Goal: Task Accomplishment & Management: Use online tool/utility

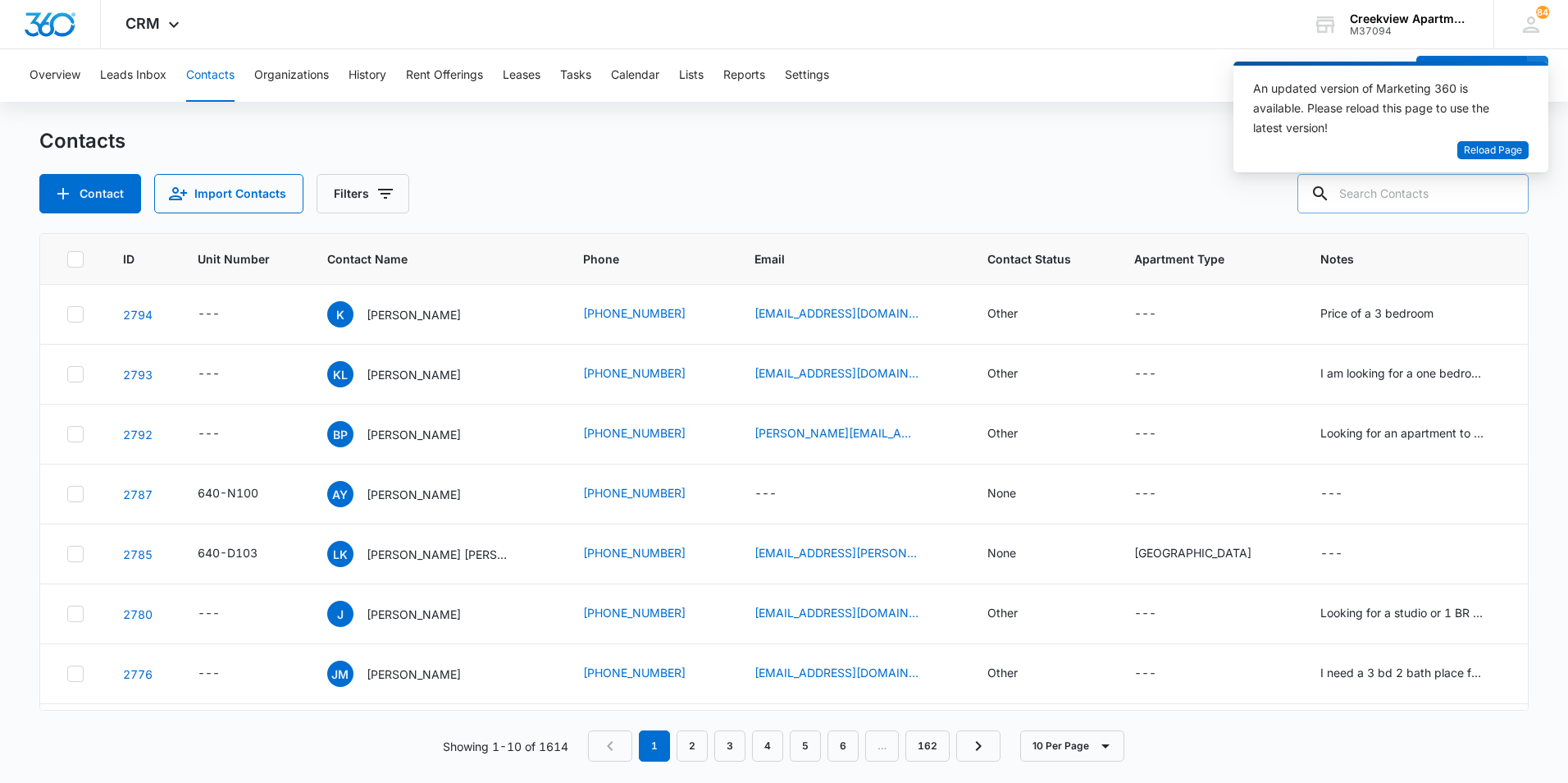
click at [1434, 204] on input "text" at bounding box center [1413, 194] width 231 height 39
type input "p202"
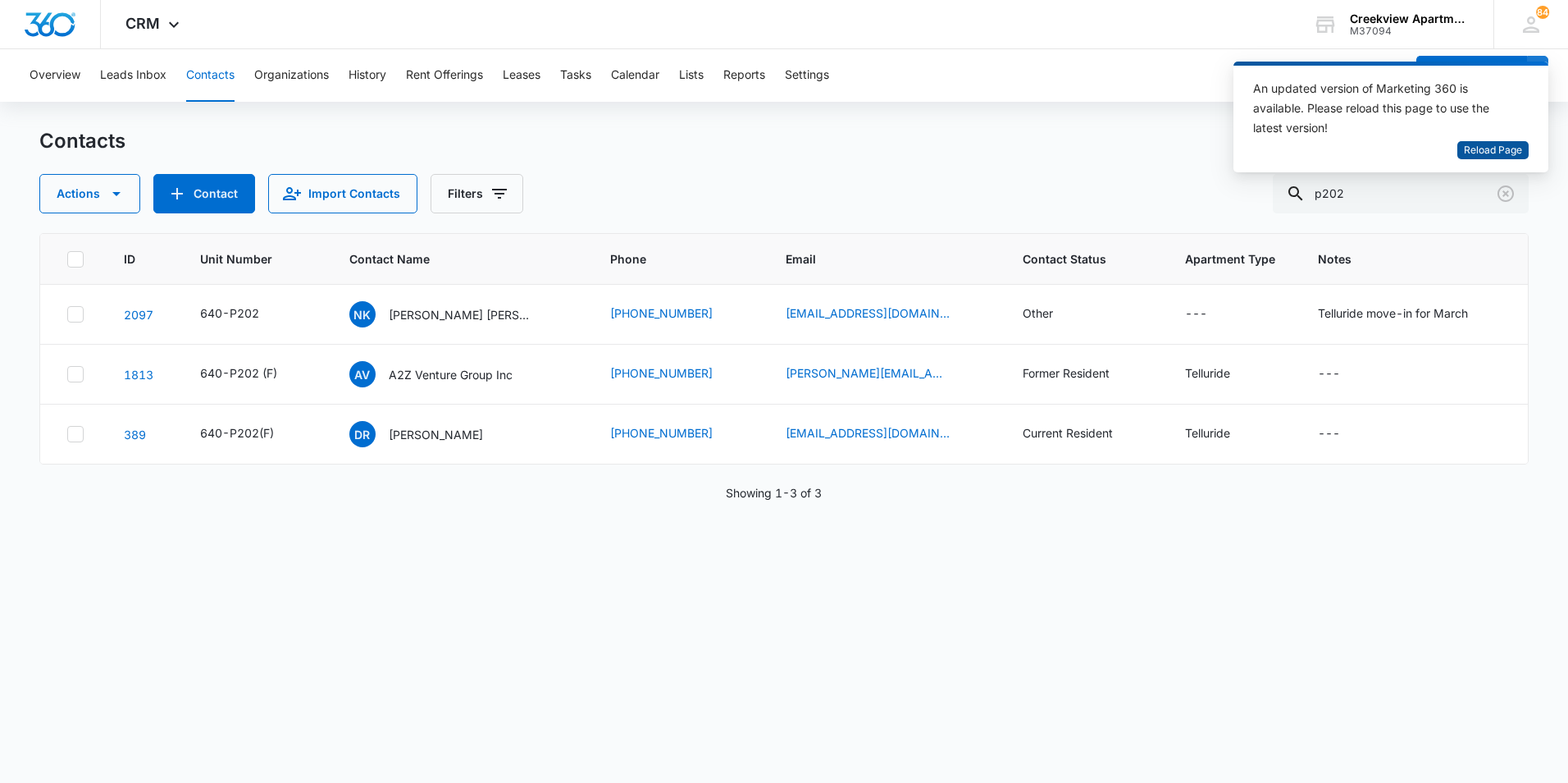
click at [1490, 149] on span "Reload Page" at bounding box center [1493, 150] width 58 height 15
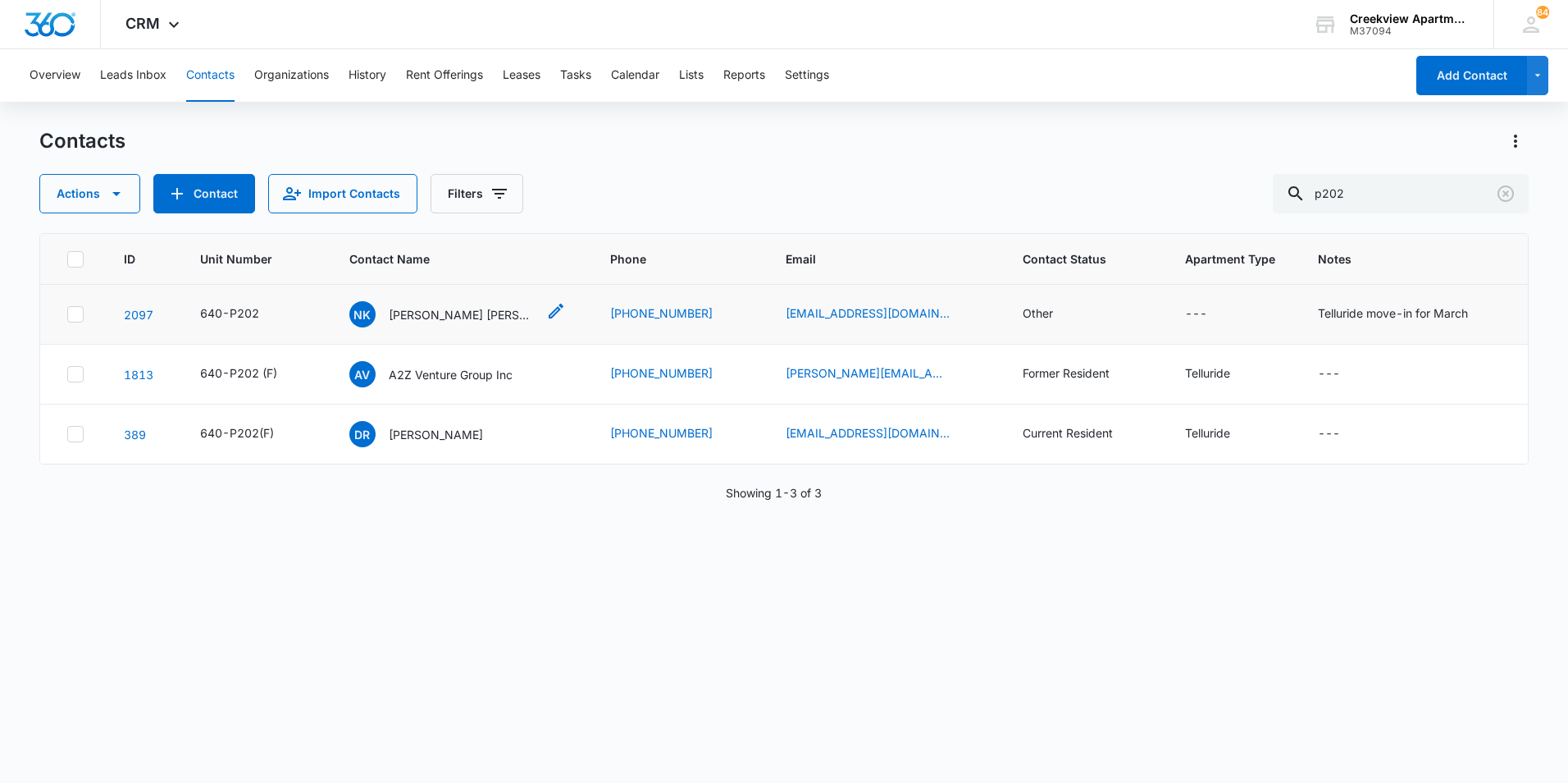
click at [431, 323] on p "[PERSON_NAME] [PERSON_NAME]" at bounding box center [463, 314] width 148 height 17
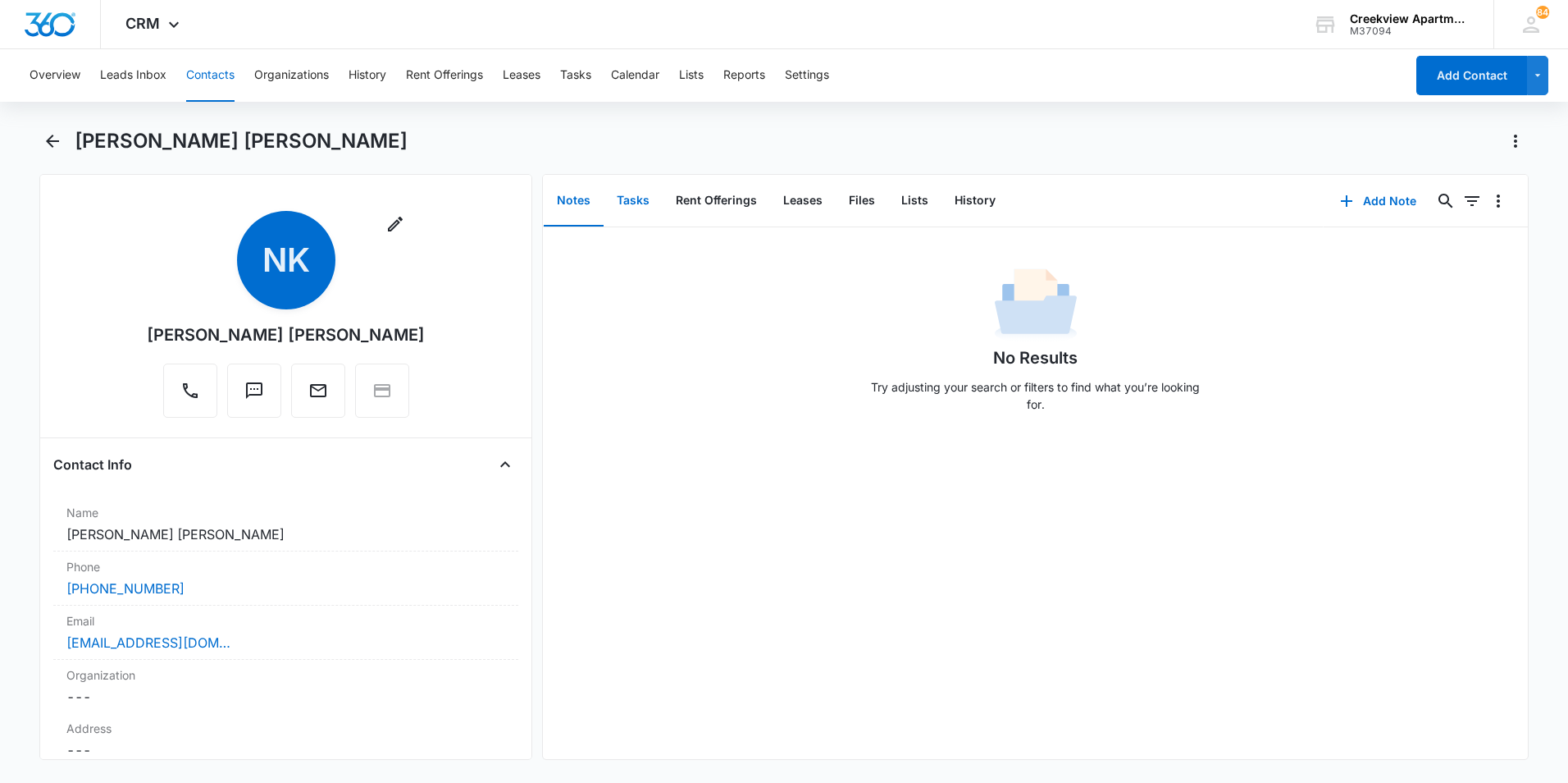
click at [657, 223] on button "Tasks" at bounding box center [633, 201] width 59 height 51
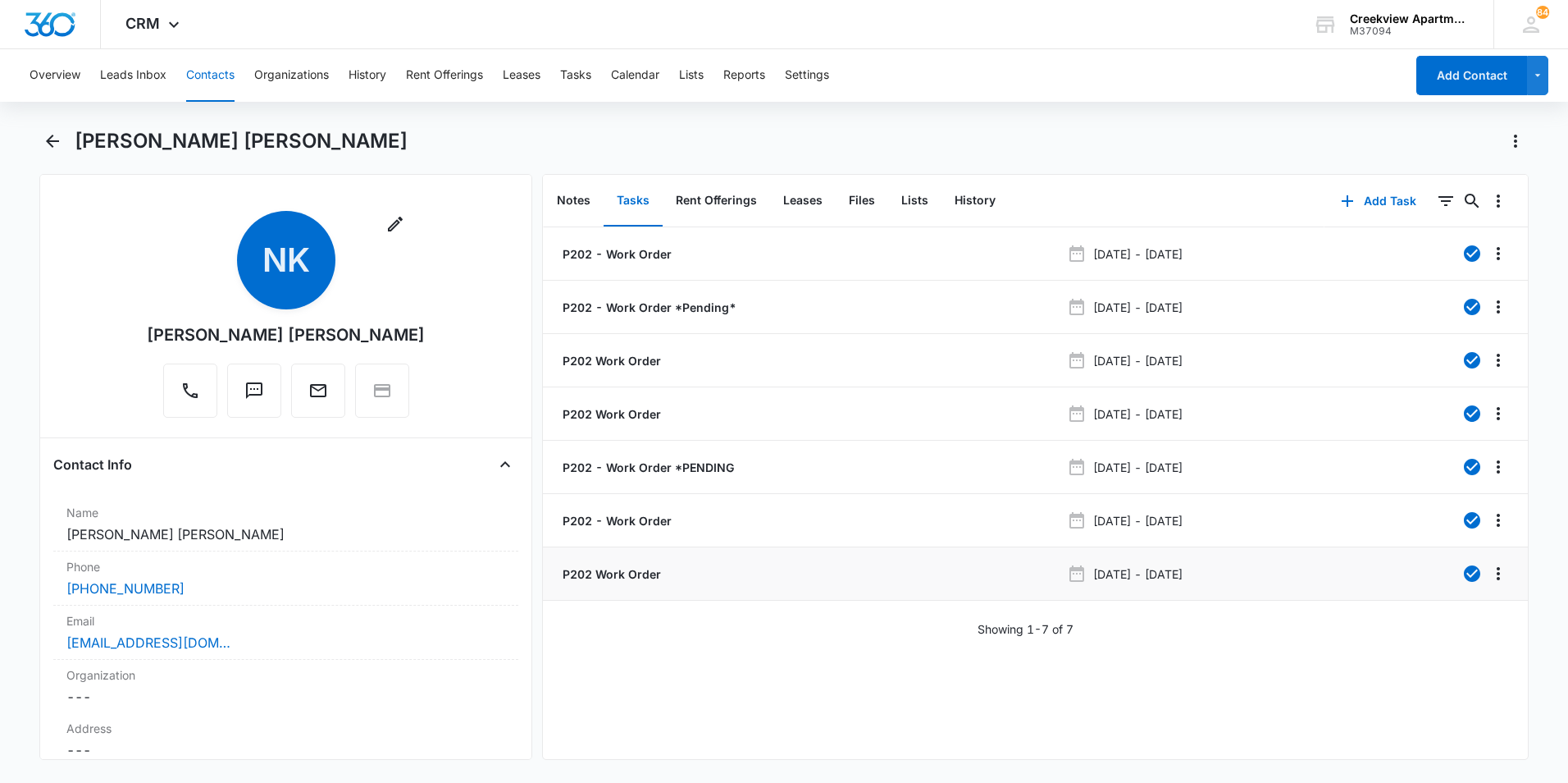
click at [646, 580] on p "P202 Work Order" at bounding box center [610, 574] width 102 height 17
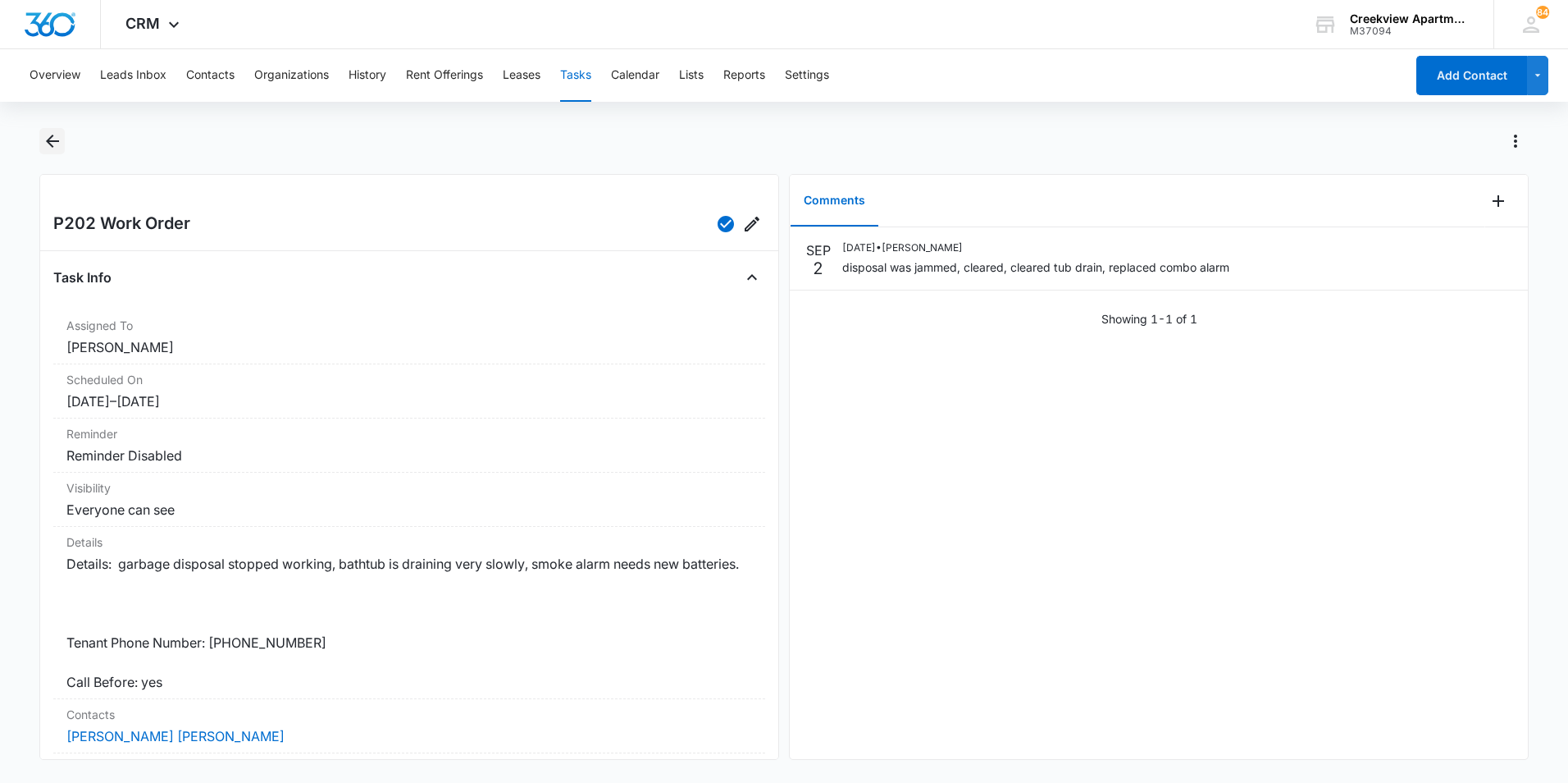
click at [46, 135] on icon "Back" at bounding box center [52, 141] width 20 height 20
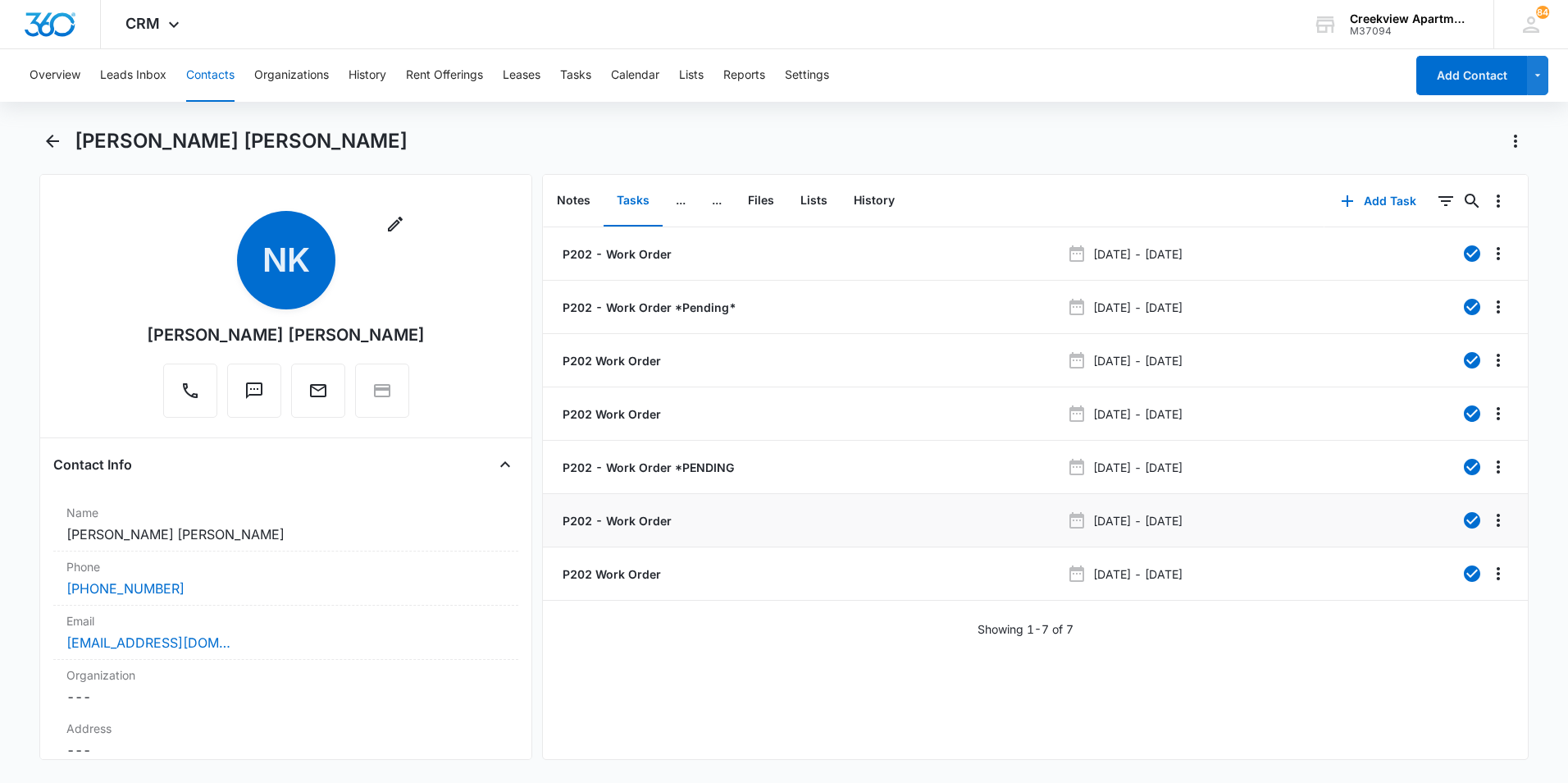
click at [657, 513] on p "P202 - Work Order" at bounding box center [615, 520] width 112 height 17
click at [57, 136] on icon "Back" at bounding box center [52, 141] width 20 height 20
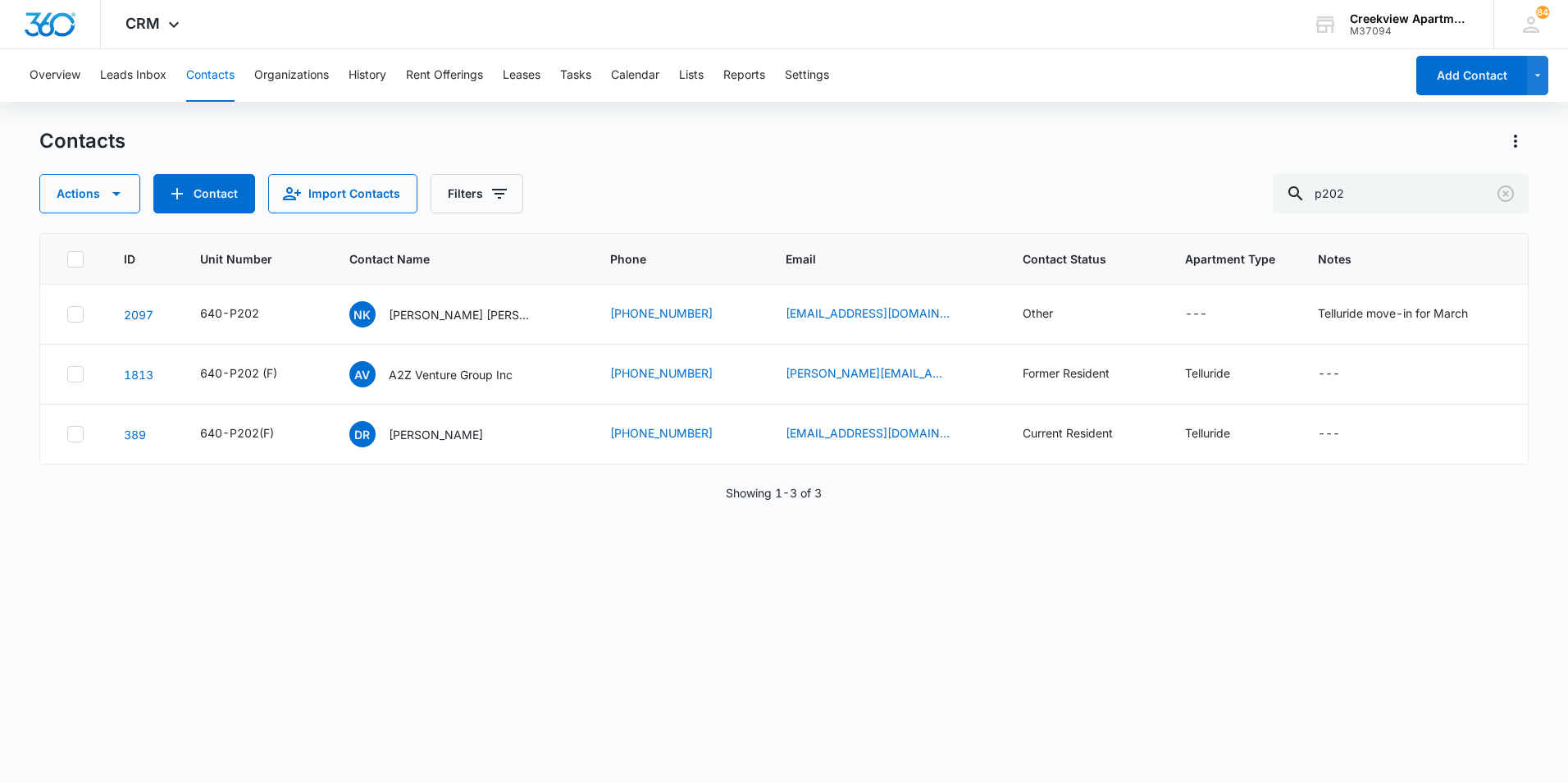
click at [424, 597] on div "ID Unit Number Contact Name Phone Email Contact Status Apartment Type Notes 209…" at bounding box center [784, 496] width 1489 height 528
click at [946, 191] on div "Actions Contact Import Contacts Filters p202" at bounding box center [784, 194] width 1489 height 39
